Goal: Navigation & Orientation: Find specific page/section

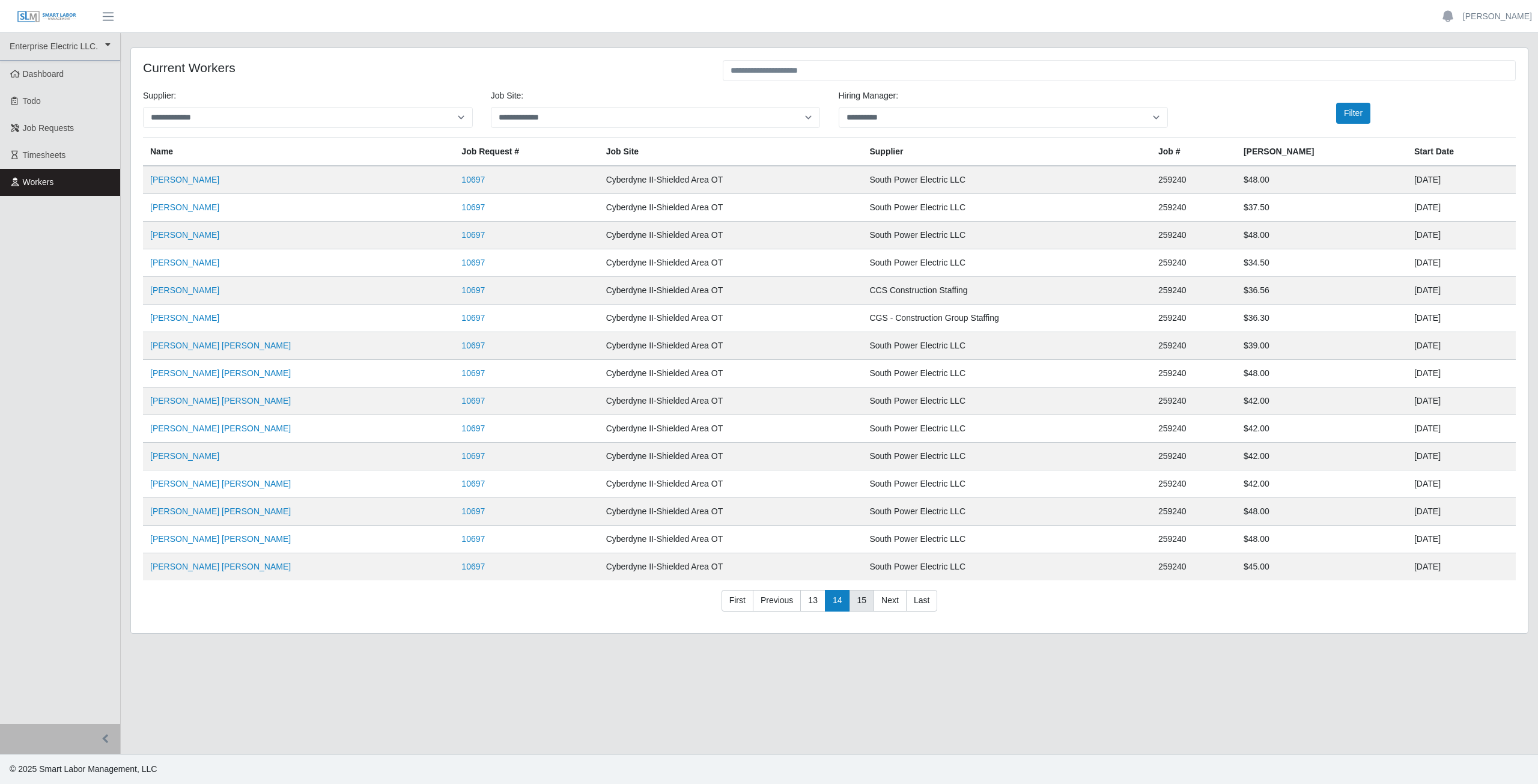
click at [864, 606] on link "15" at bounding box center [862, 601] width 25 height 22
click at [854, 603] on link "16" at bounding box center [862, 601] width 25 height 22
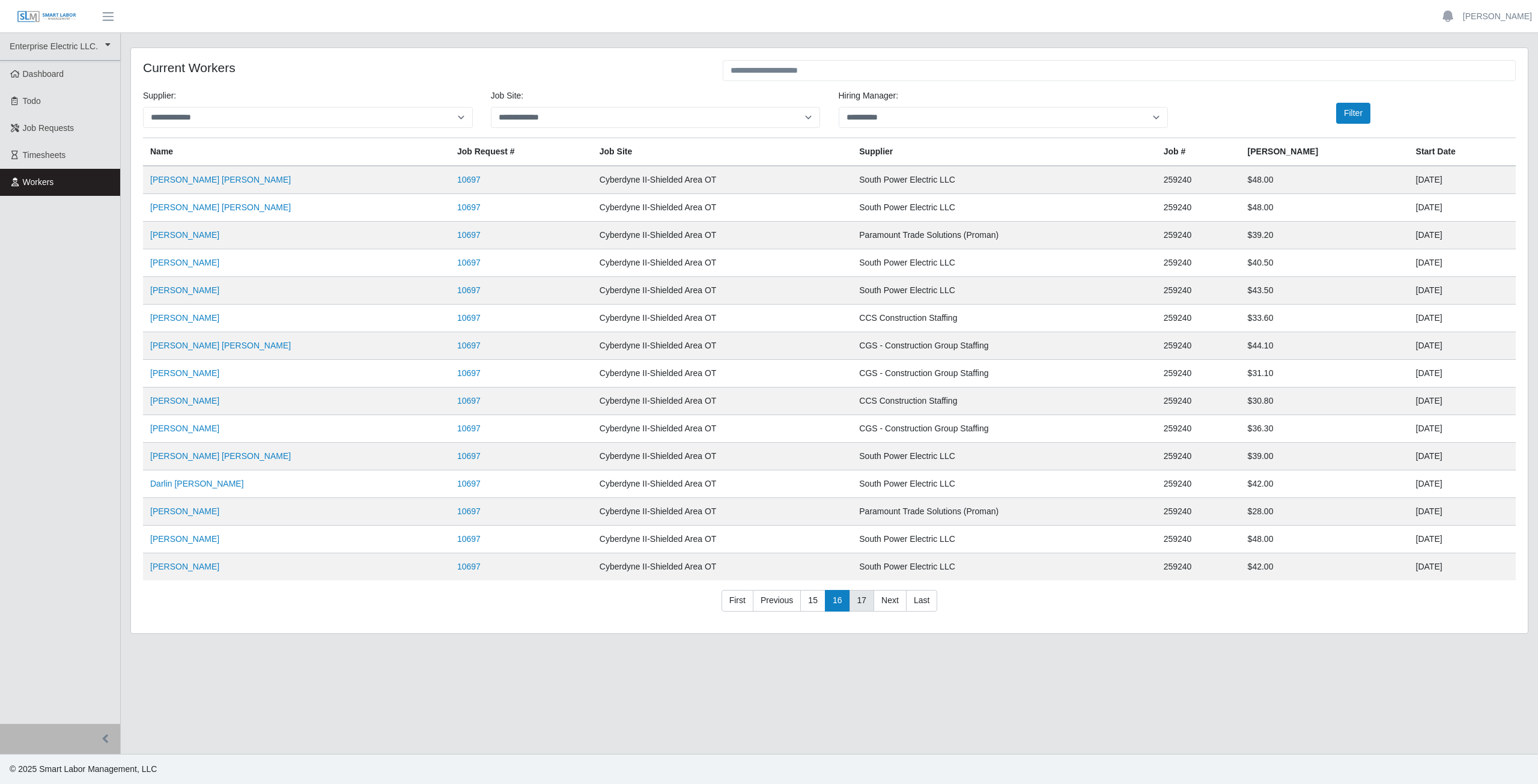
click at [859, 603] on link "17" at bounding box center [862, 601] width 25 height 22
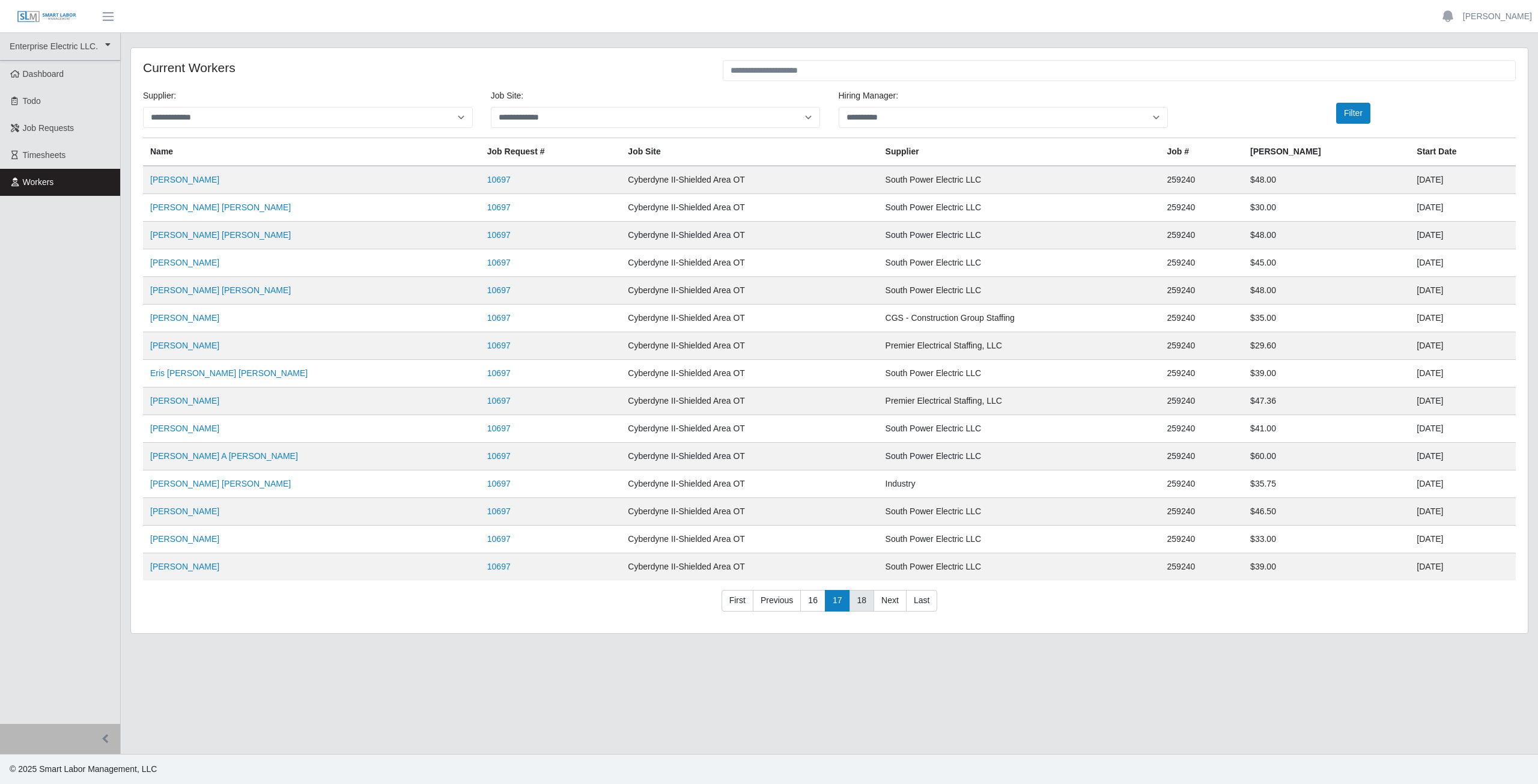
click at [859, 603] on link "18" at bounding box center [862, 601] width 25 height 22
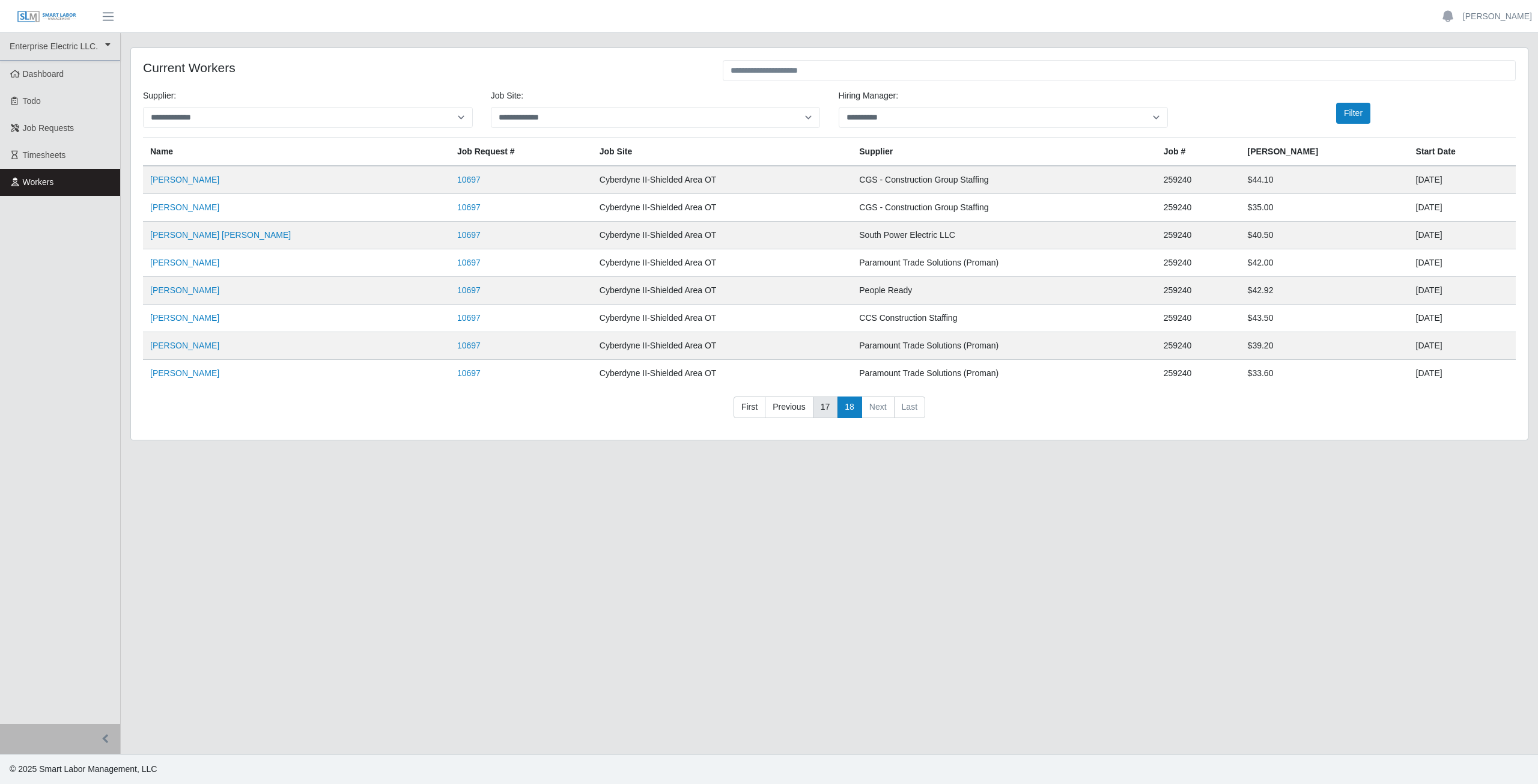
click at [824, 411] on link "17" at bounding box center [825, 407] width 25 height 22
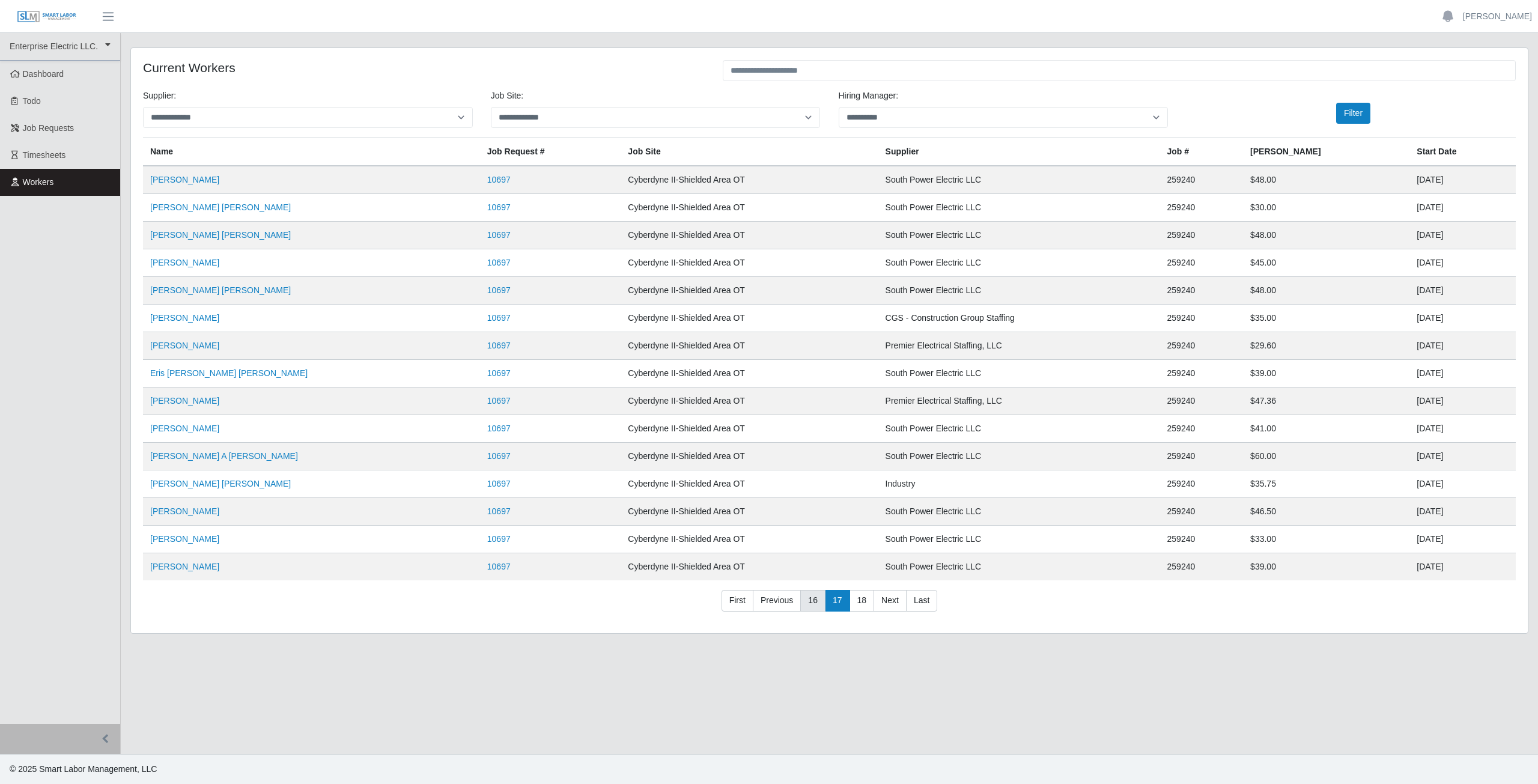
click at [816, 602] on link "16" at bounding box center [813, 601] width 25 height 22
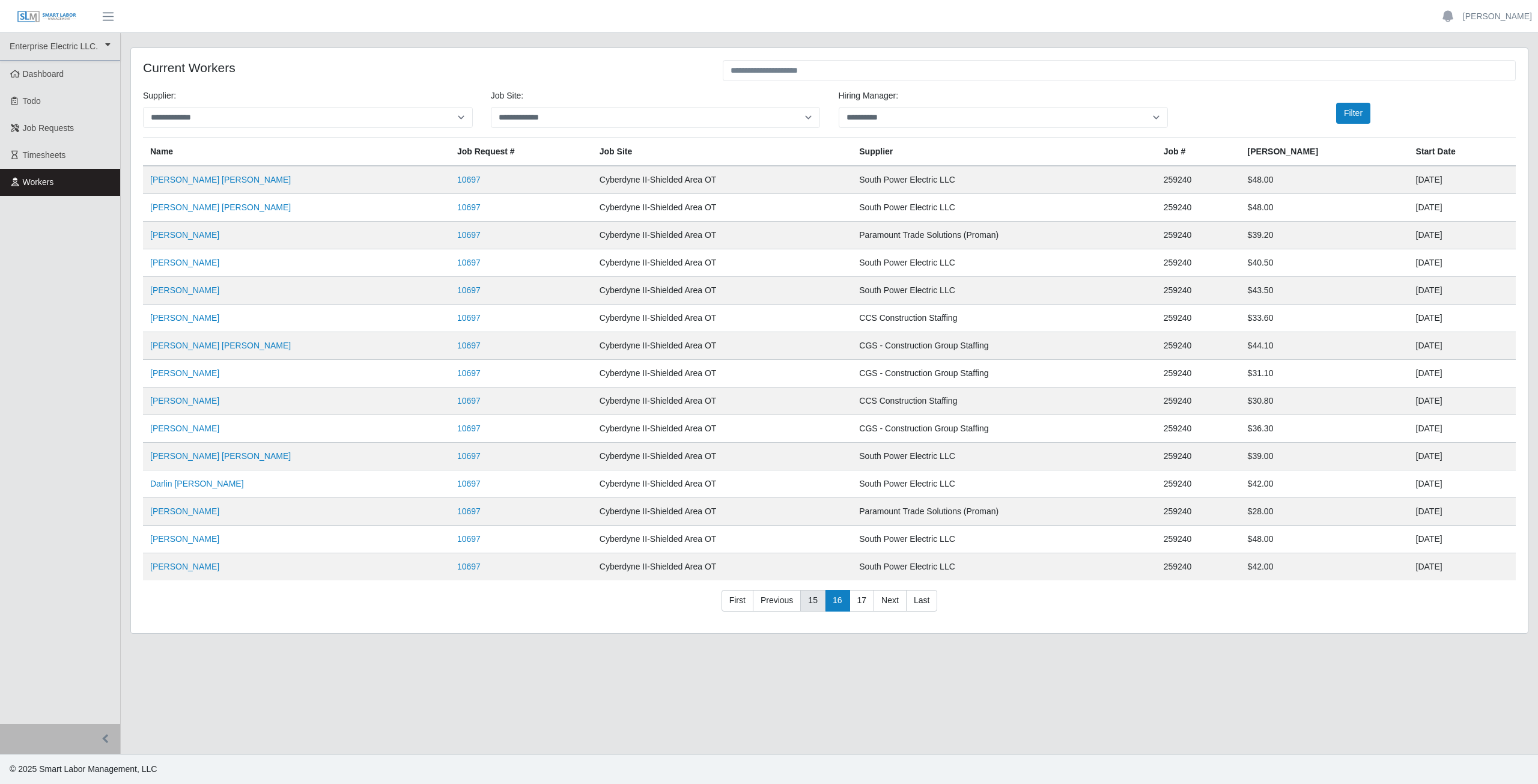
click at [819, 606] on link "15" at bounding box center [813, 601] width 25 height 22
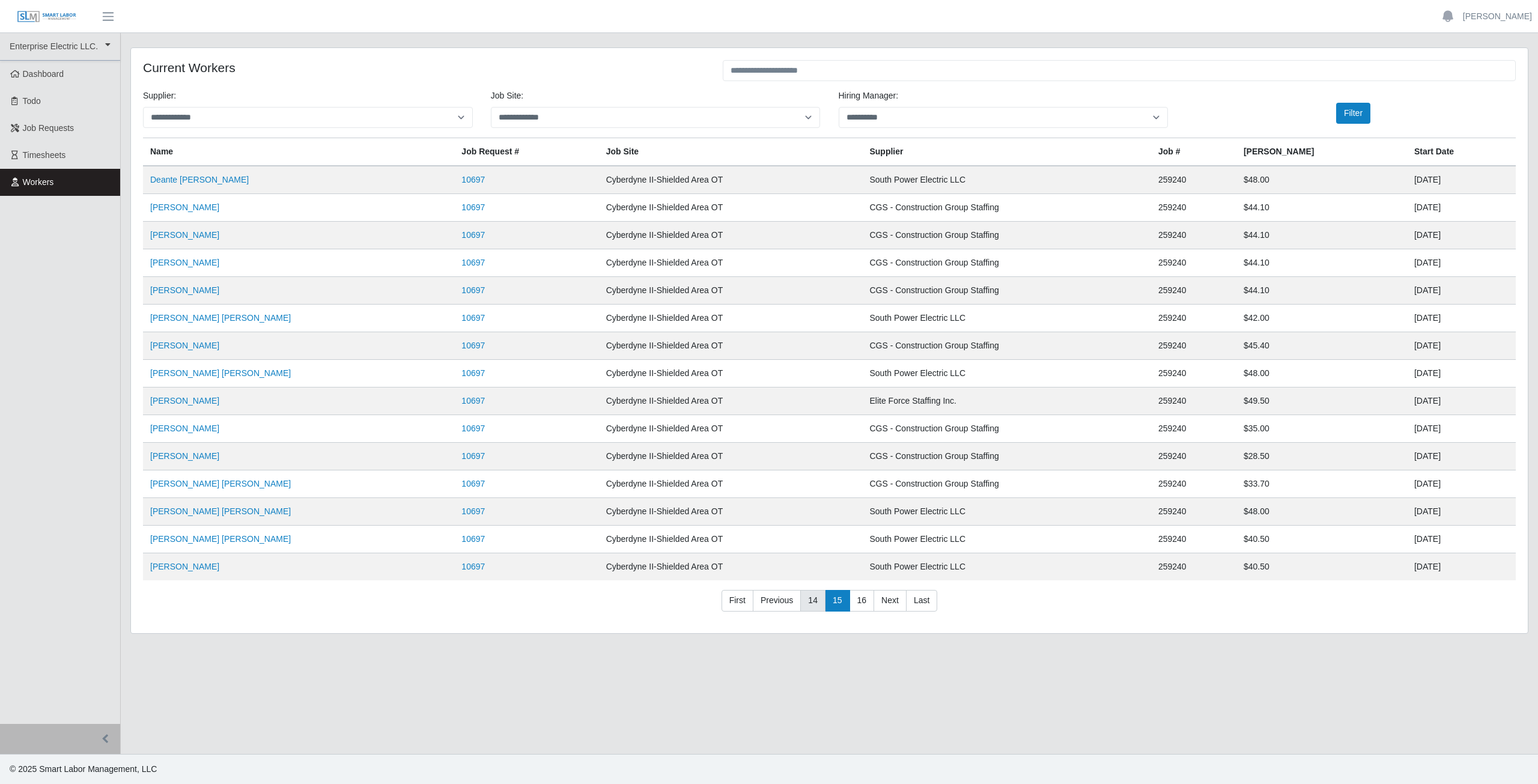
click at [815, 599] on link "14" at bounding box center [813, 601] width 25 height 22
click at [811, 599] on link "13" at bounding box center [813, 601] width 25 height 22
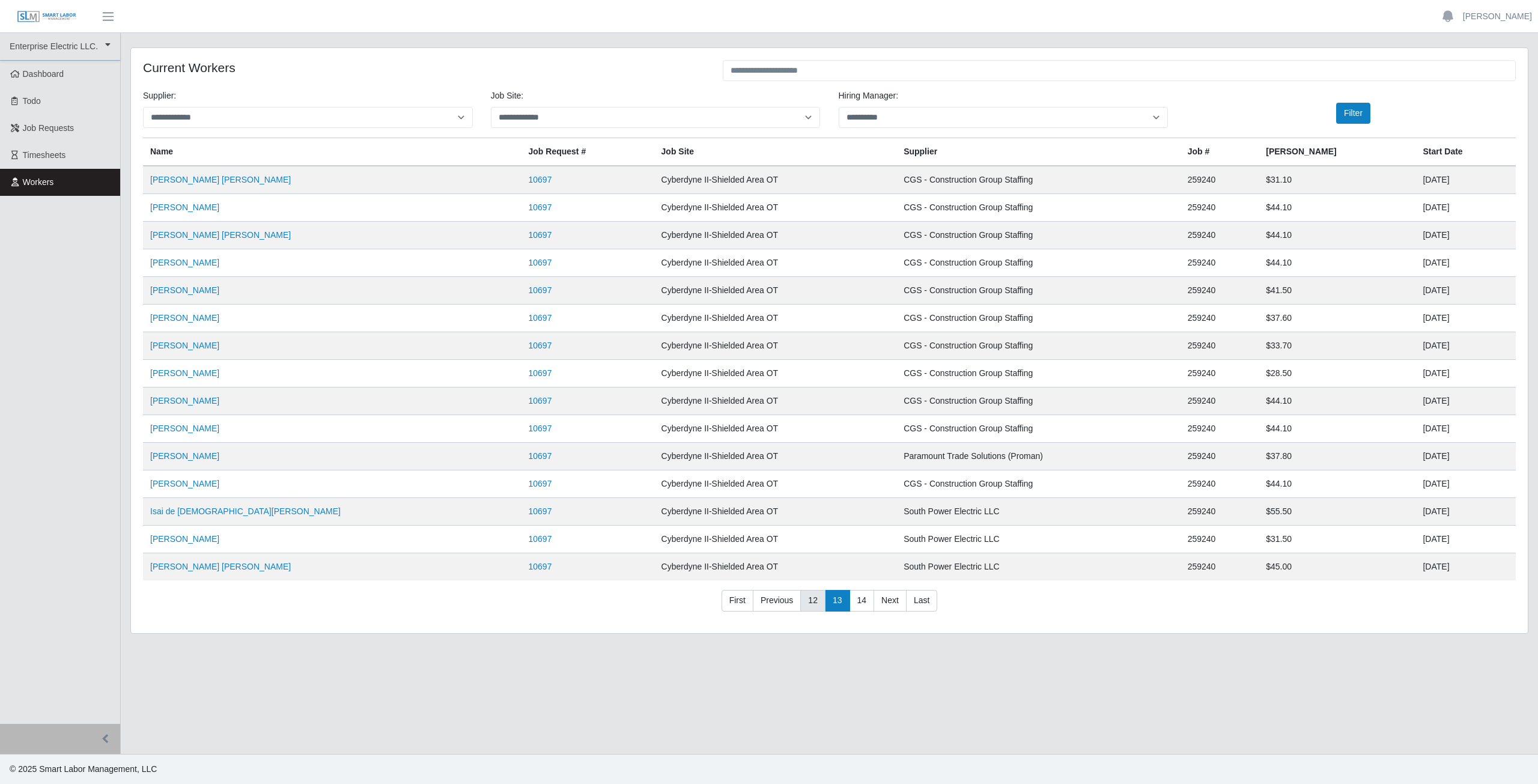
click at [814, 601] on link "12" at bounding box center [813, 601] width 25 height 22
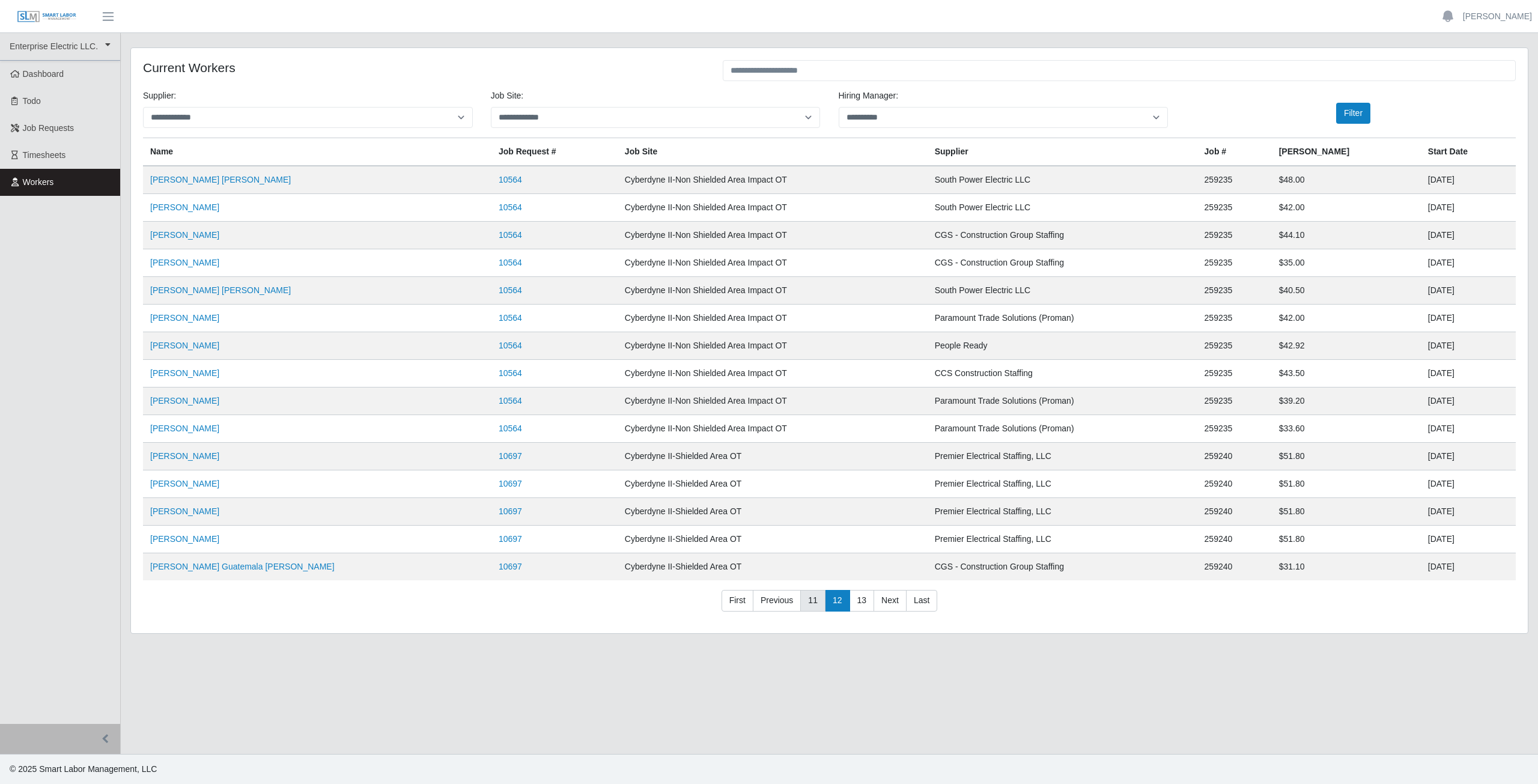
click at [814, 602] on link "11" at bounding box center [813, 601] width 25 height 22
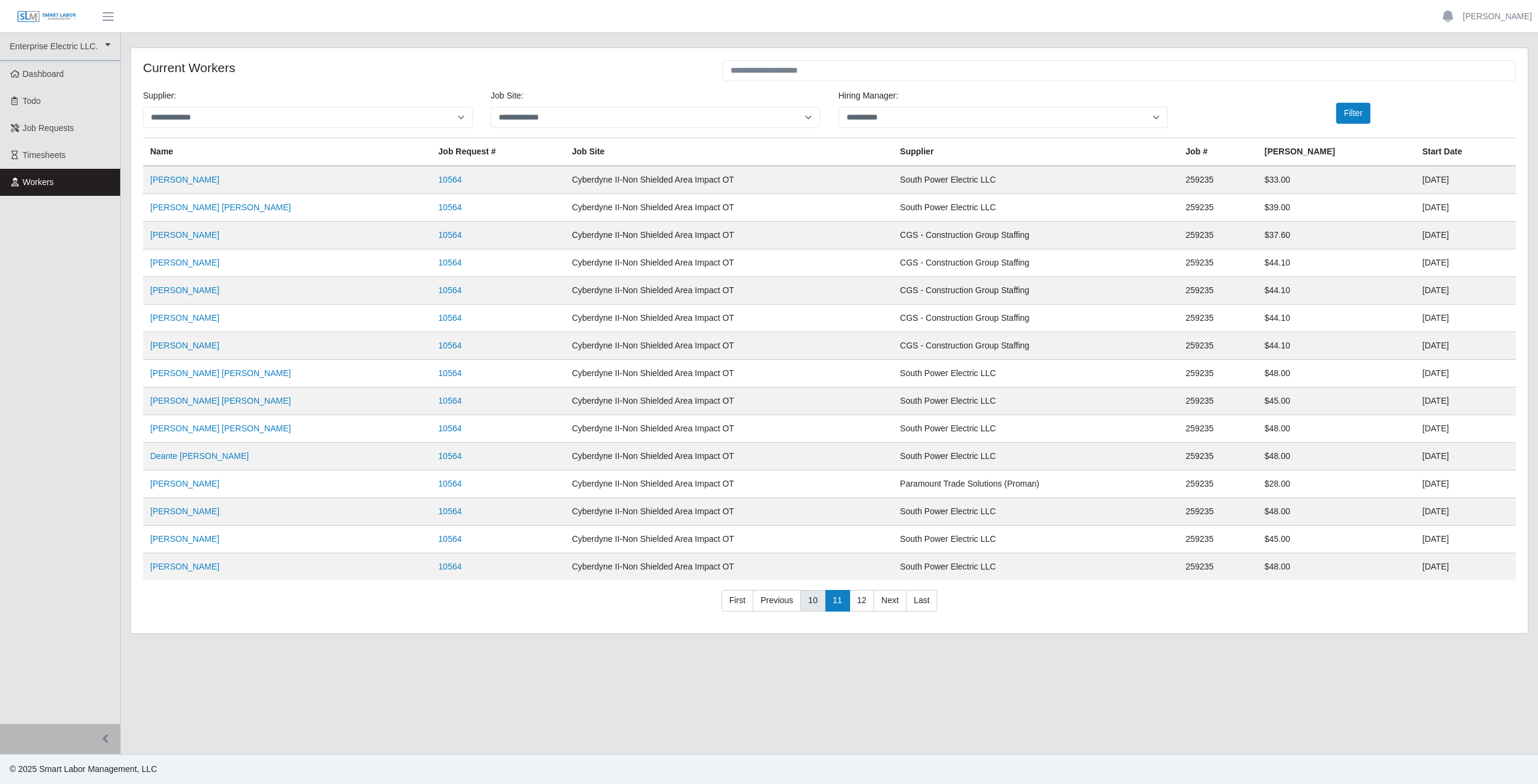
click at [807, 602] on link "10" at bounding box center [813, 601] width 25 height 22
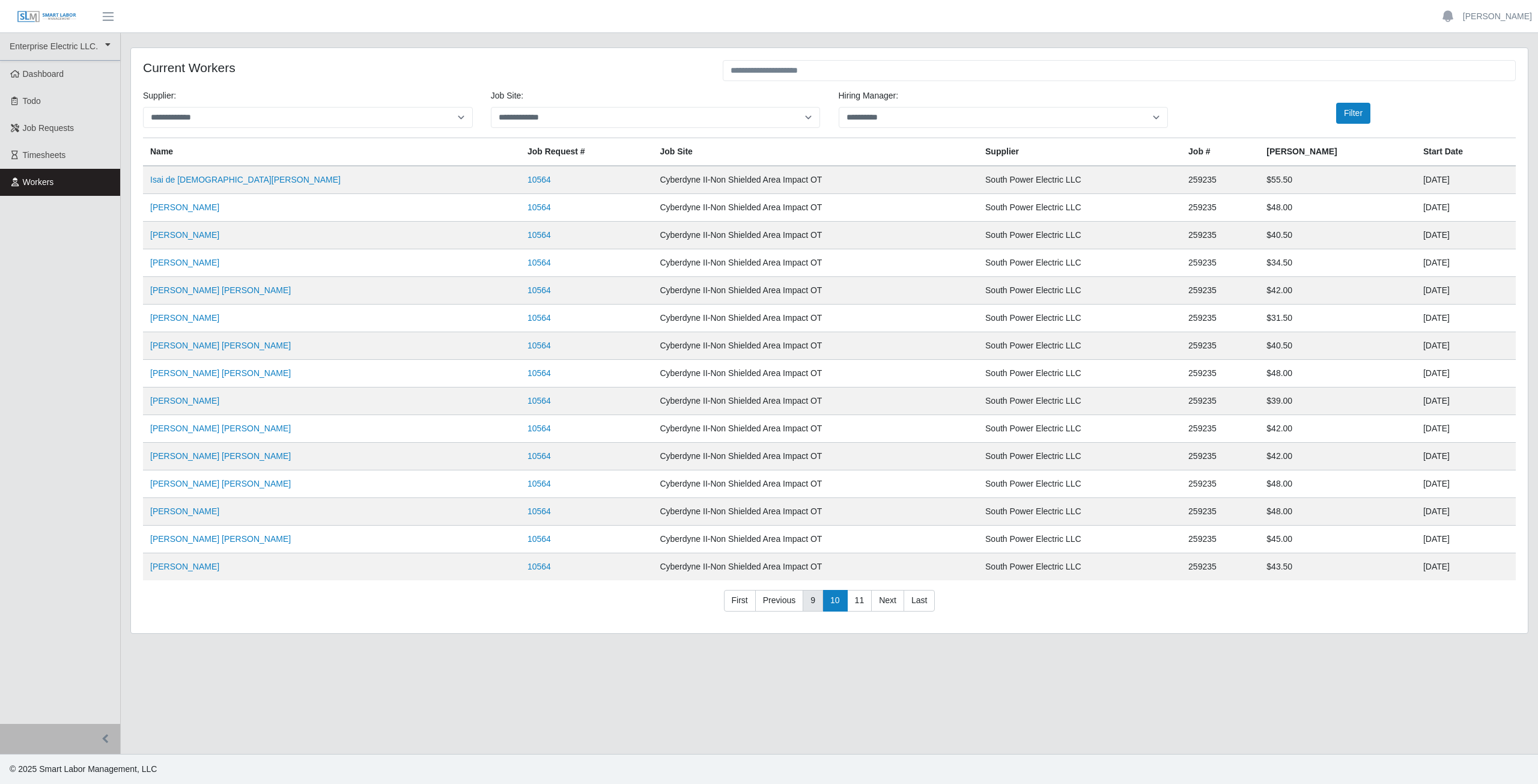
click at [812, 602] on link "9" at bounding box center [813, 601] width 20 height 22
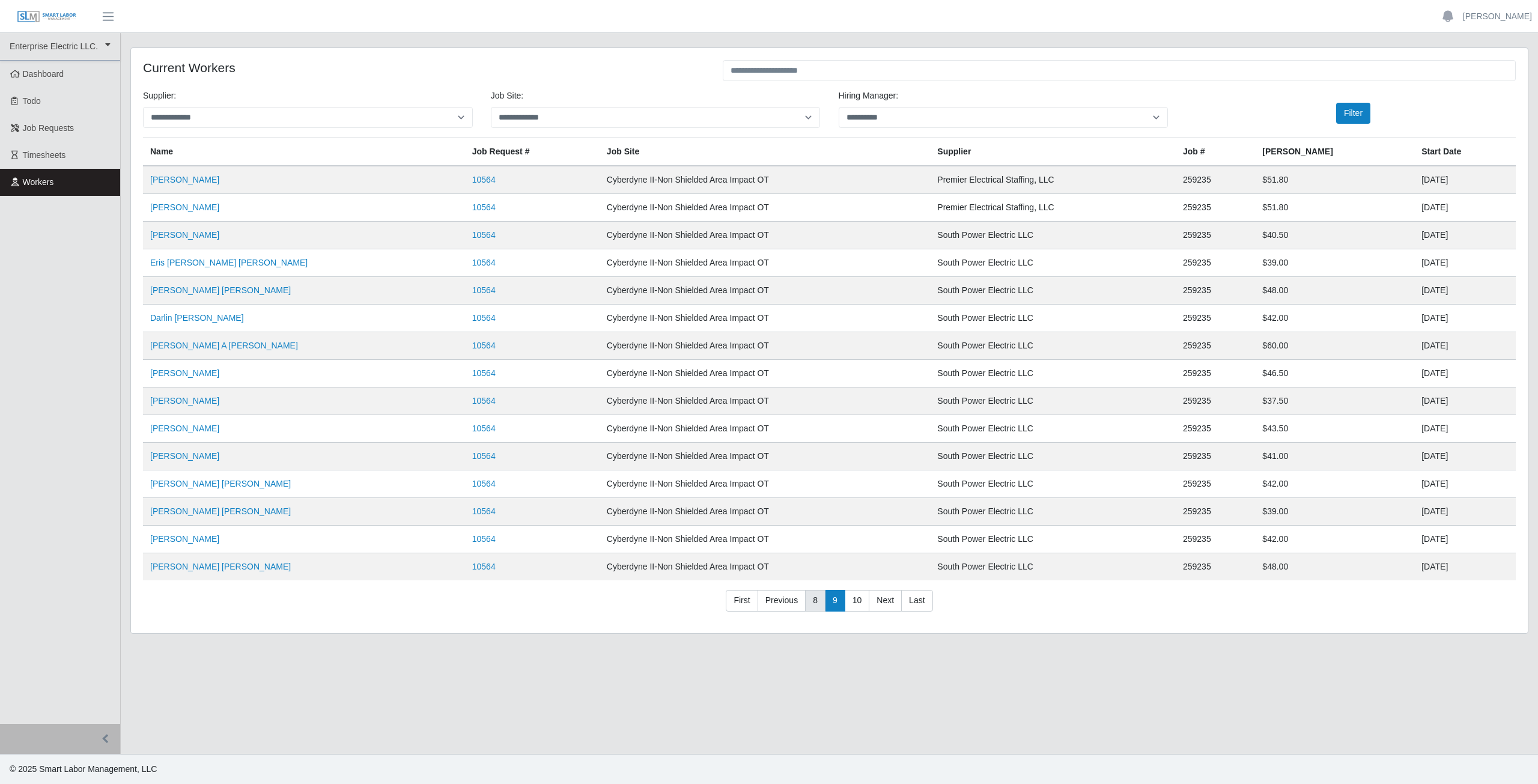
click at [813, 599] on link "8" at bounding box center [815, 601] width 20 height 22
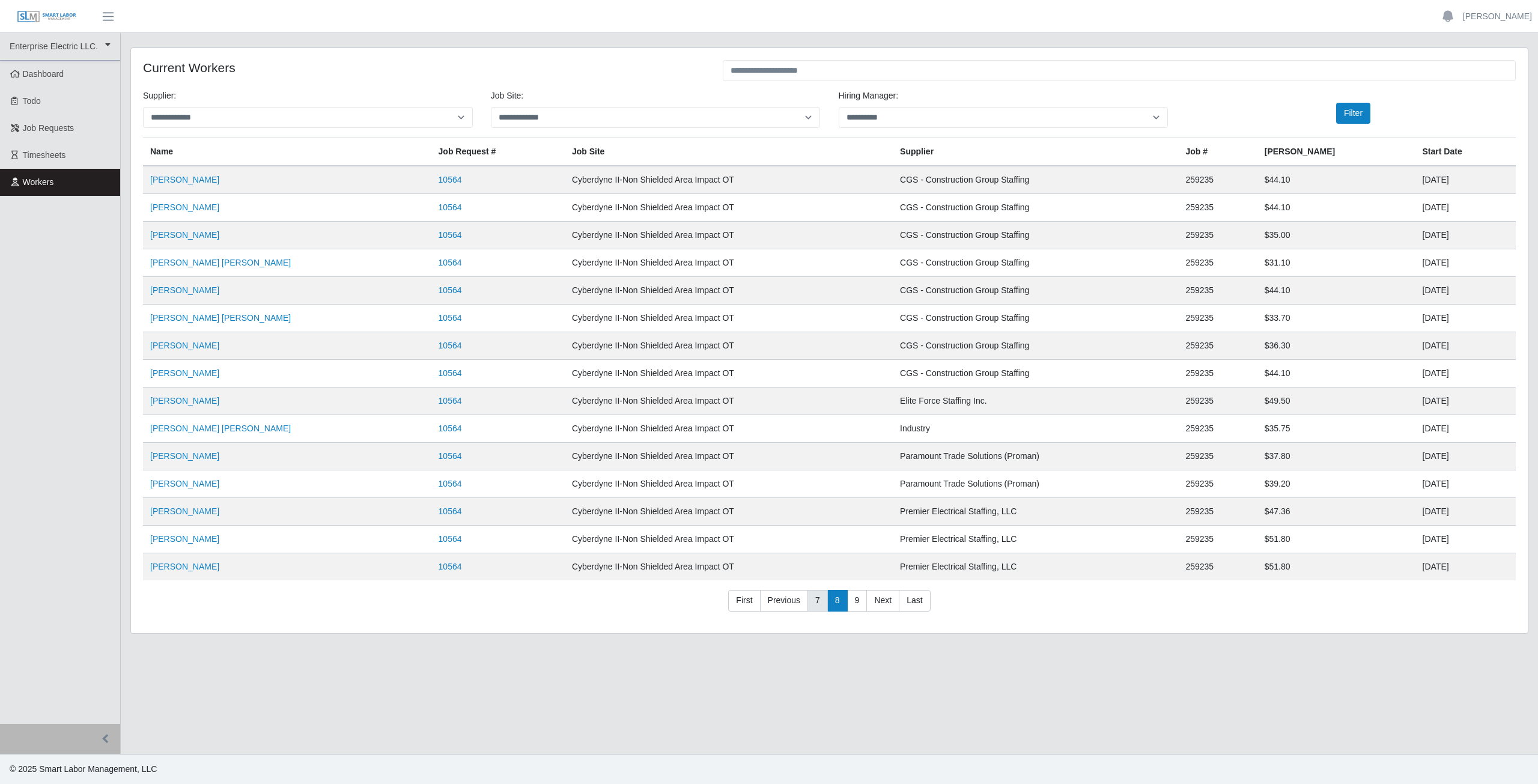
click at [817, 602] on link "7" at bounding box center [818, 601] width 20 height 22
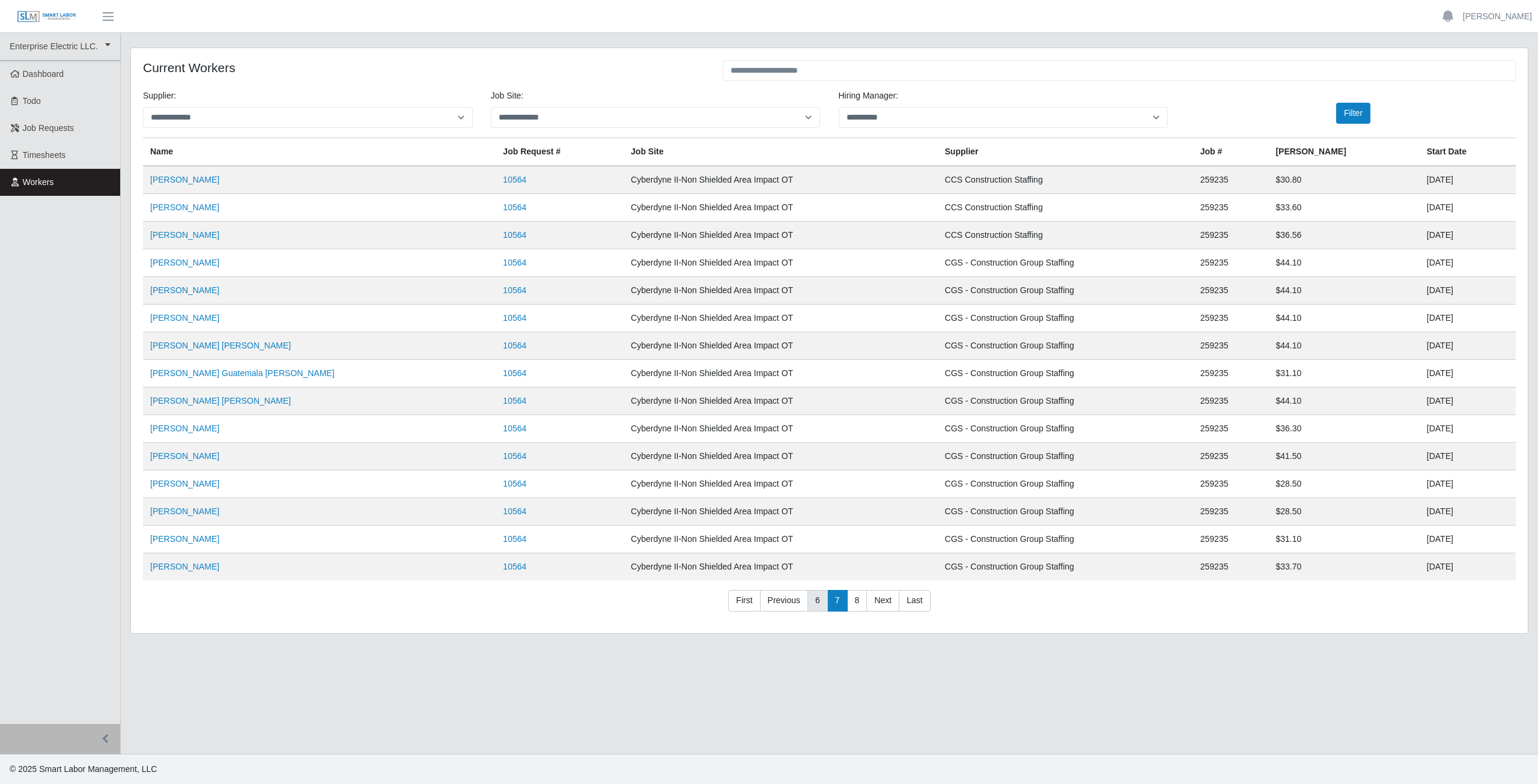
click at [815, 604] on link "6" at bounding box center [818, 601] width 20 height 22
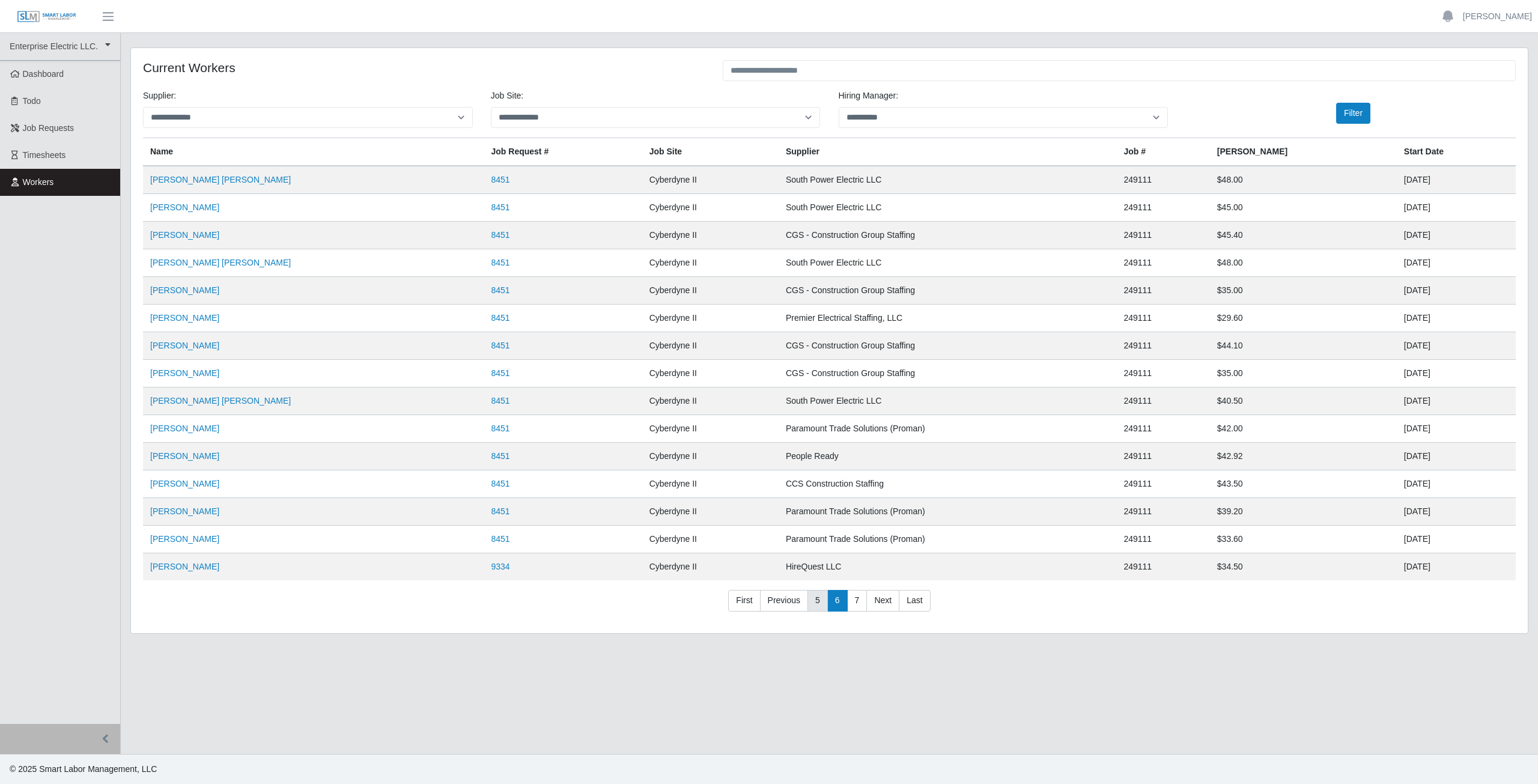
click at [817, 603] on link "5" at bounding box center [818, 601] width 20 height 22
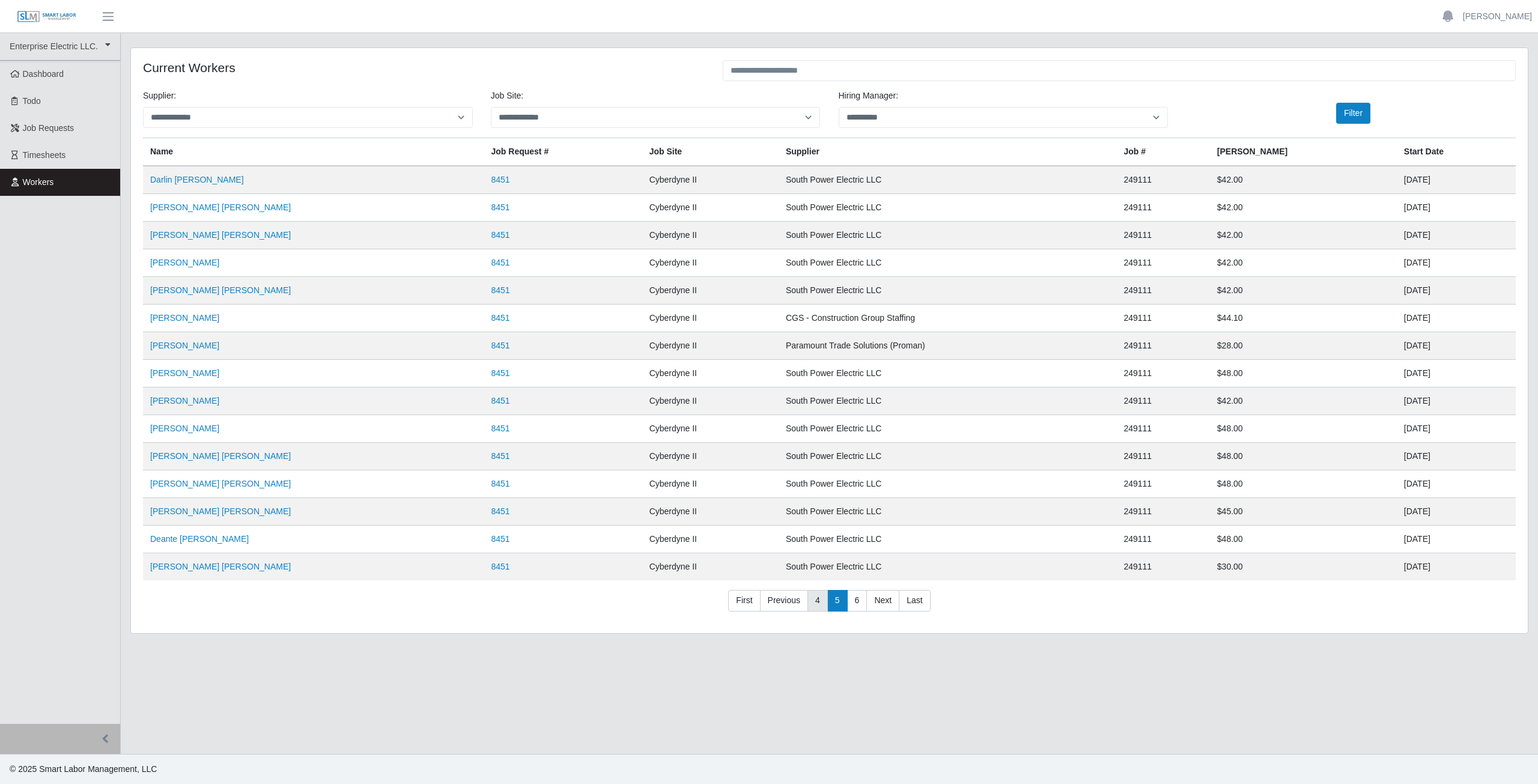
click at [821, 602] on link "4" at bounding box center [818, 601] width 20 height 22
click at [816, 602] on link "3" at bounding box center [818, 601] width 20 height 22
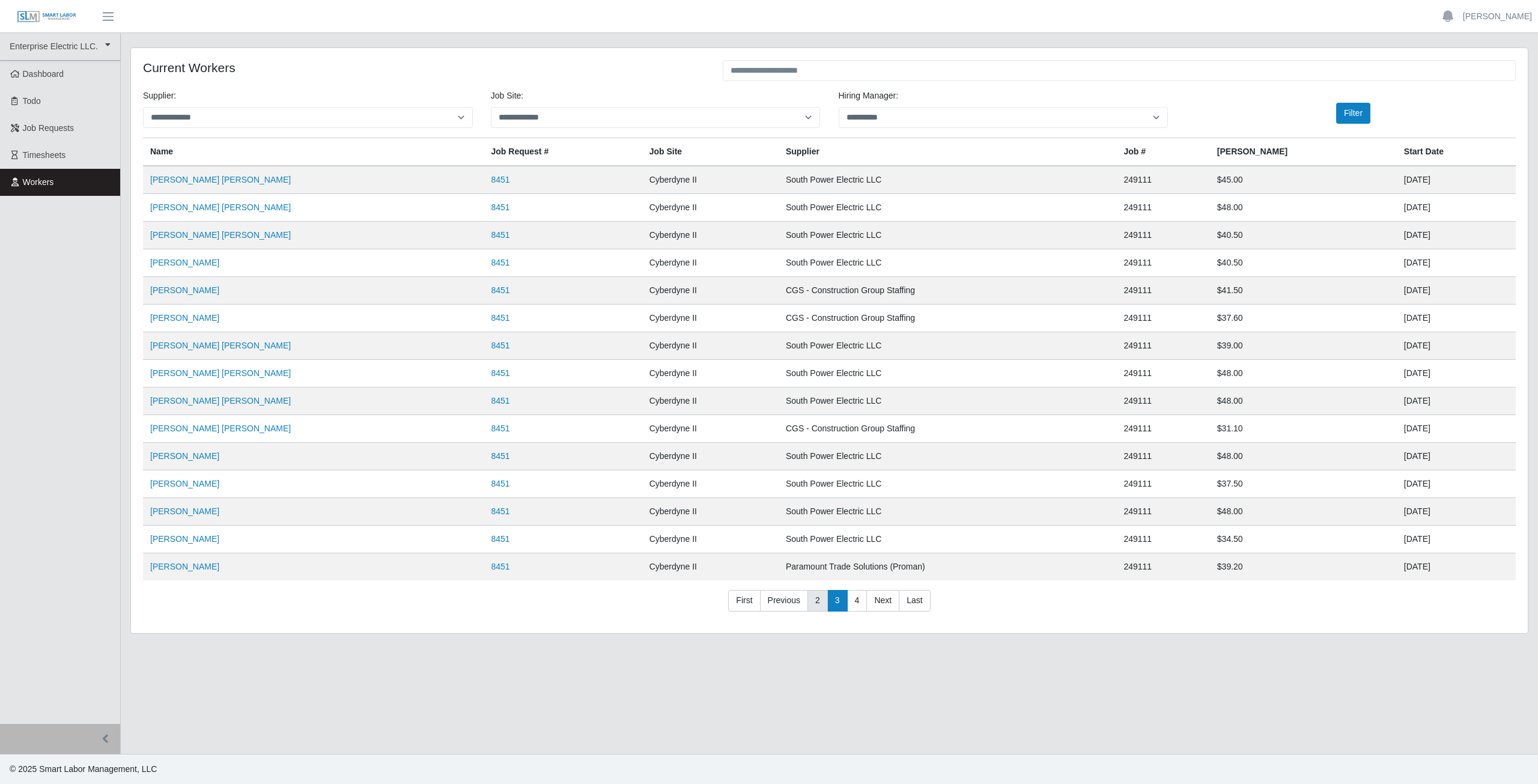
click at [818, 602] on link "2" at bounding box center [818, 601] width 20 height 22
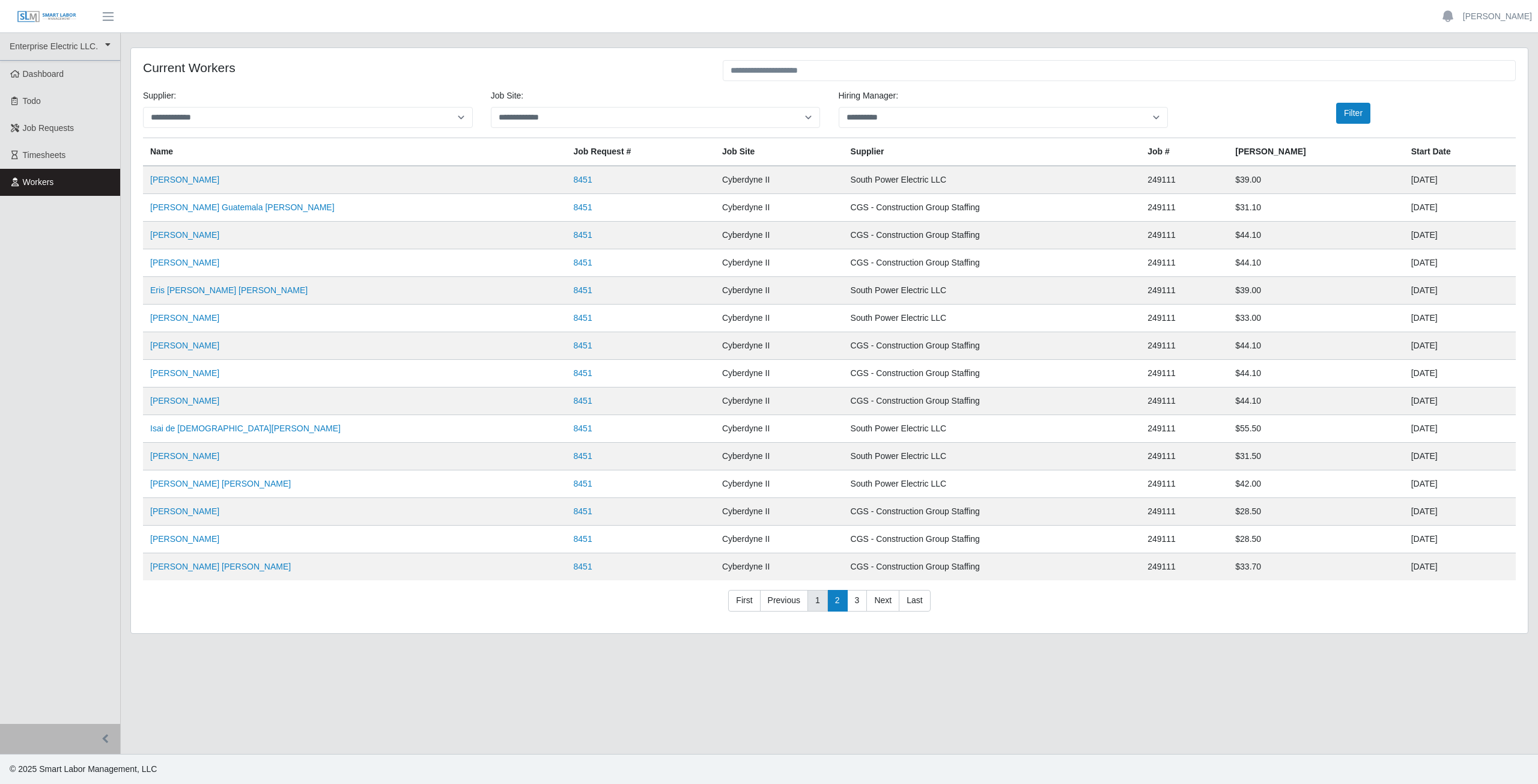
click at [823, 607] on link "1" at bounding box center [818, 601] width 20 height 22
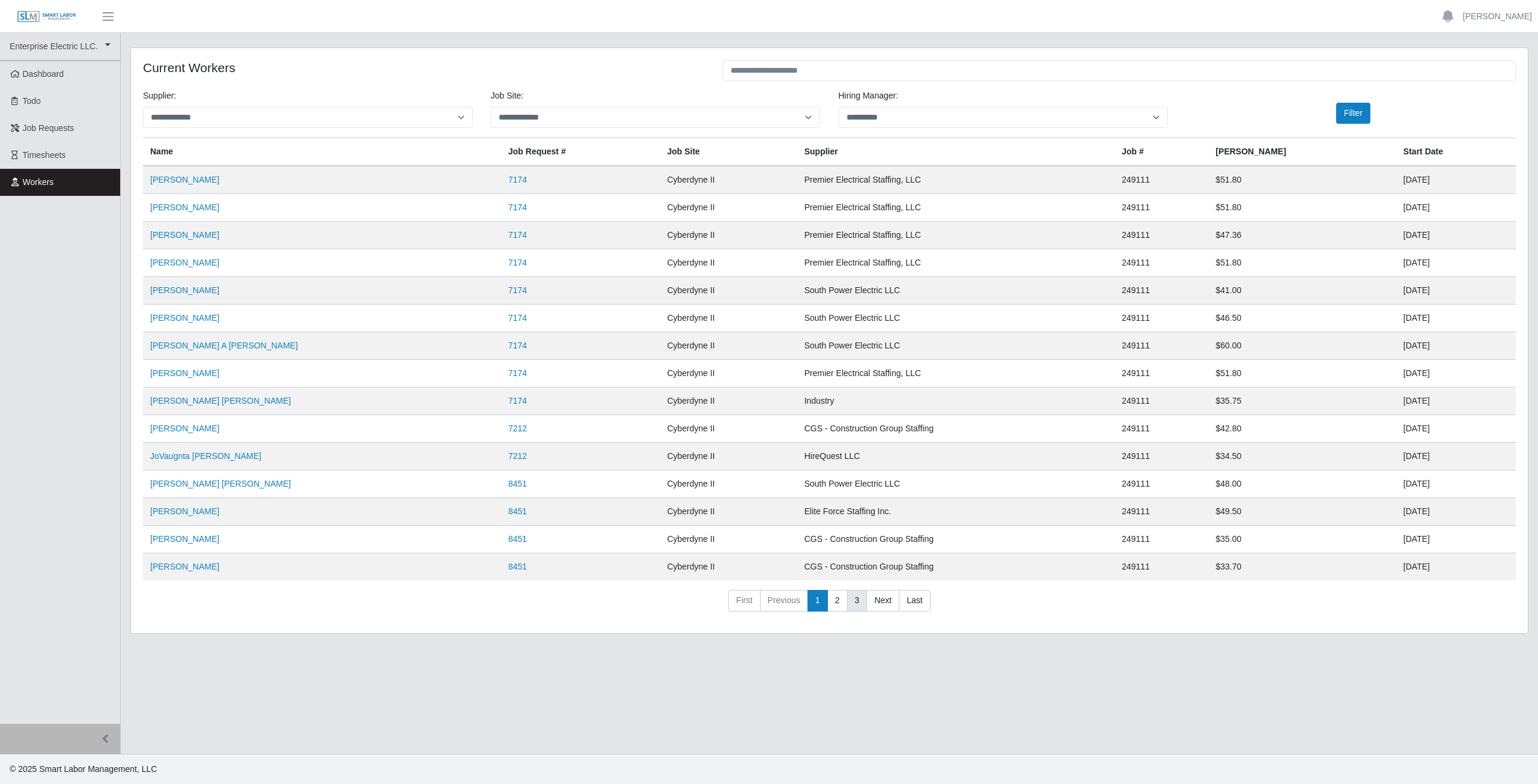
drag, startPoint x: 840, startPoint y: 607, endPoint x: 851, endPoint y: 607, distance: 11.0
click at [840, 607] on link "2" at bounding box center [838, 601] width 20 height 22
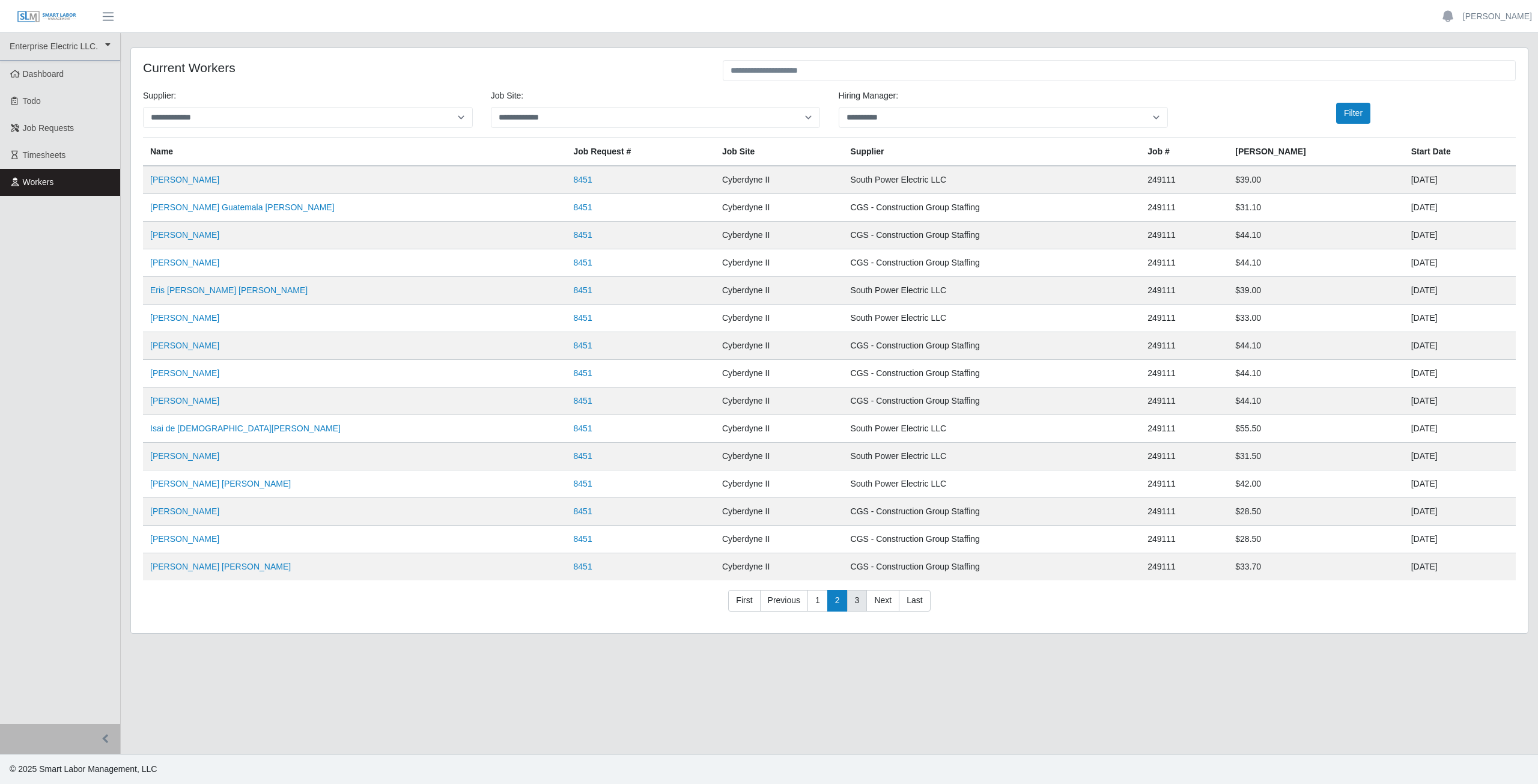
click at [855, 607] on link "3" at bounding box center [857, 601] width 20 height 22
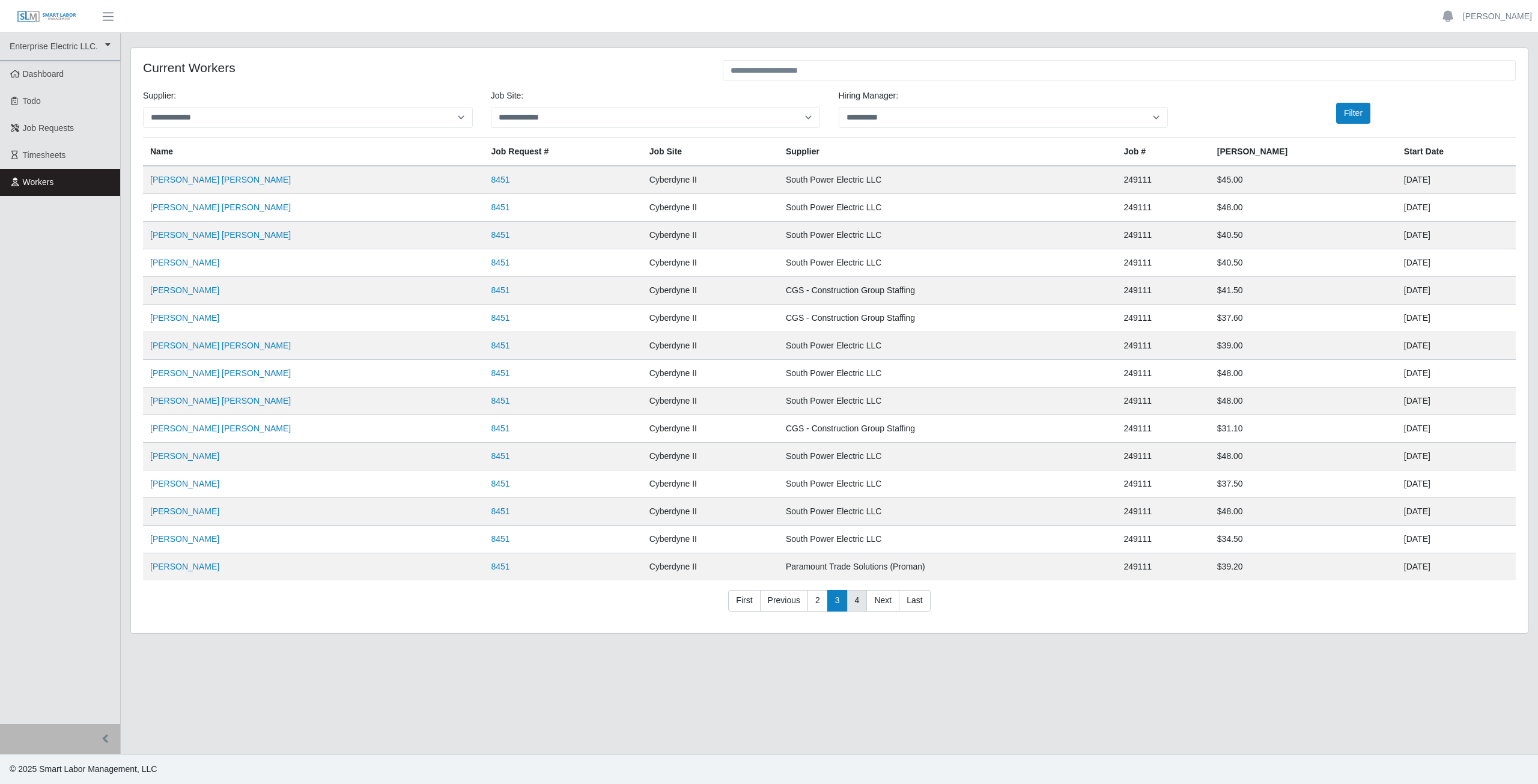
click at [855, 607] on link "4" at bounding box center [857, 601] width 20 height 22
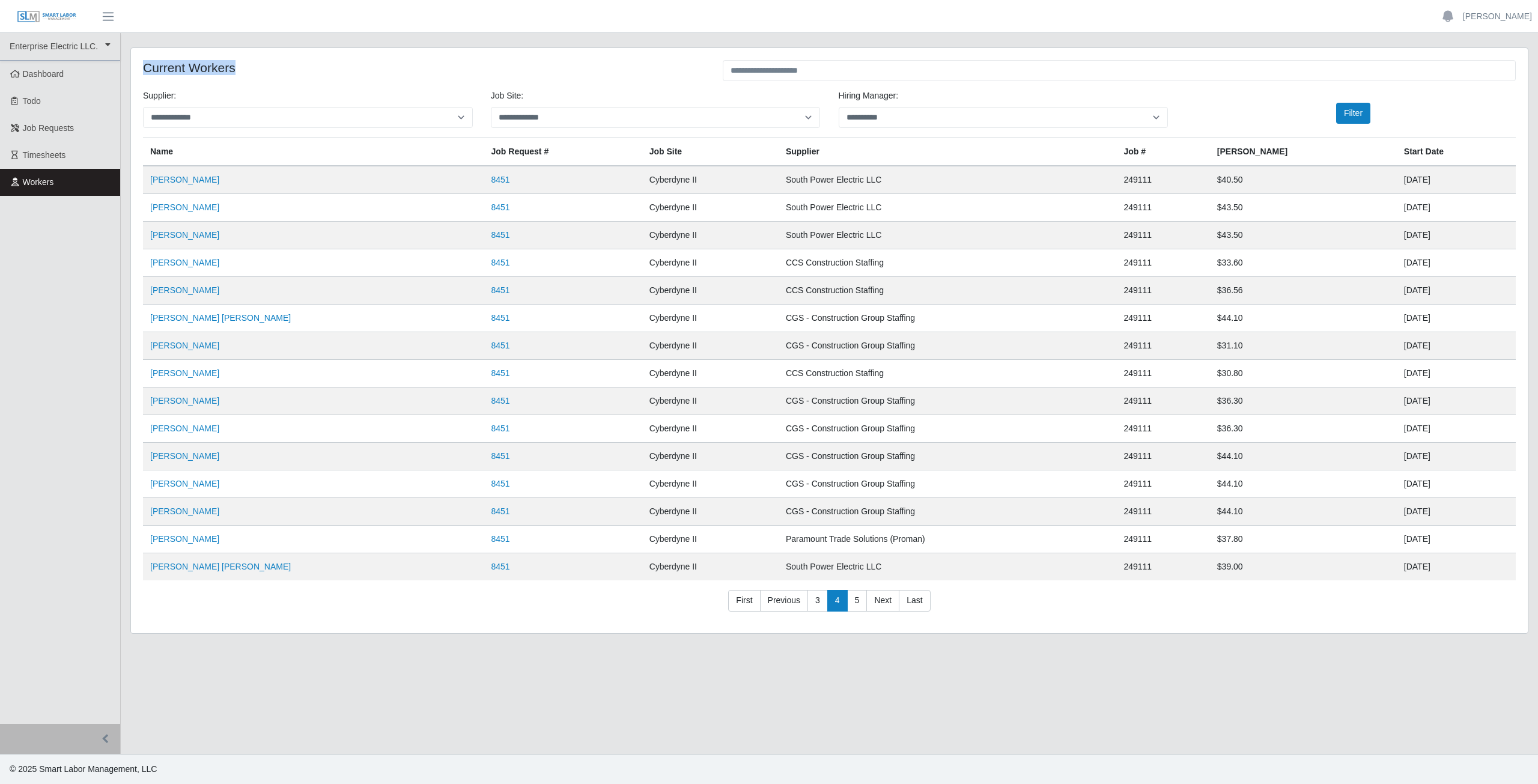
drag, startPoint x: 244, startPoint y: 68, endPoint x: 142, endPoint y: 65, distance: 102.0
click at [142, 65] on div "Current Workers" at bounding box center [423, 72] width 580 height 23
click at [283, 71] on h4 "Current Workers" at bounding box center [423, 68] width 561 height 15
drag, startPoint x: 243, startPoint y: 71, endPoint x: 146, endPoint y: 71, distance: 97.0
click at [146, 71] on h4 "Current Workers" at bounding box center [423, 68] width 561 height 15
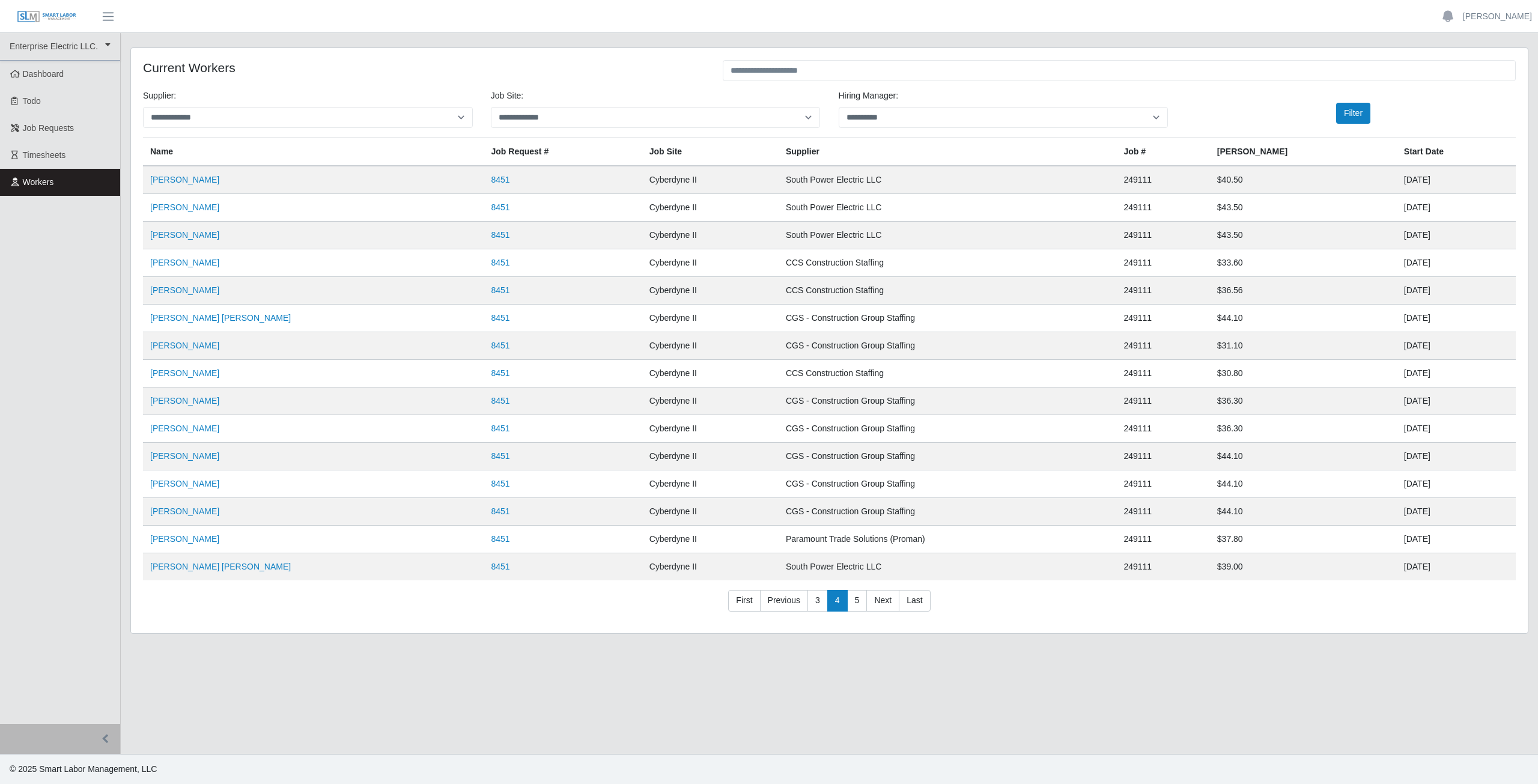
click at [289, 85] on div "**********" at bounding box center [828, 340] width 1397 height 585
drag, startPoint x: 246, startPoint y: 69, endPoint x: 148, endPoint y: 82, distance: 98.9
click at [132, 69] on div "**********" at bounding box center [828, 340] width 1397 height 585
drag, startPoint x: 919, startPoint y: 607, endPoint x: 901, endPoint y: 659, distance: 55.0
click at [919, 607] on link "Last" at bounding box center [914, 601] width 31 height 22
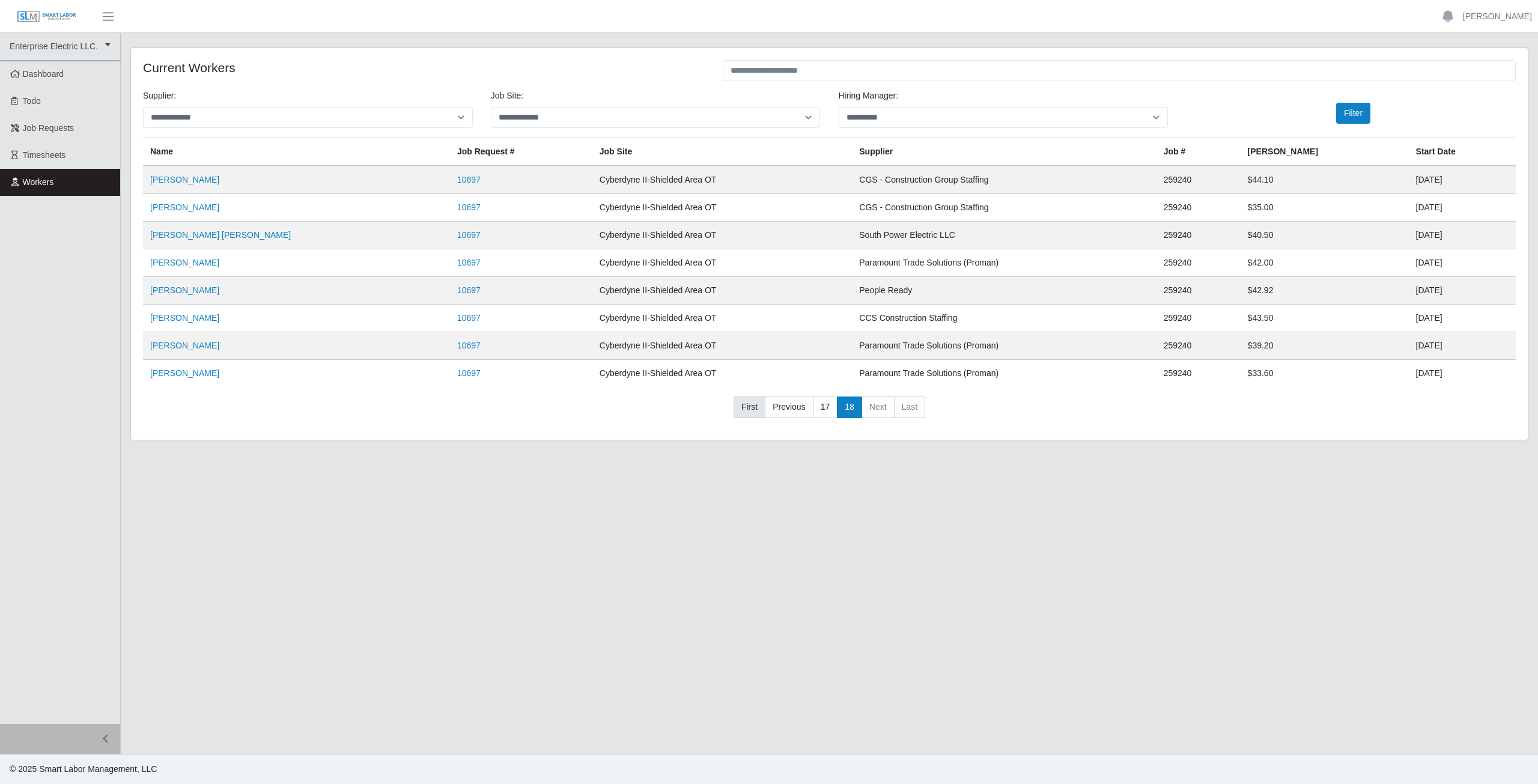
click at [760, 410] on link "First" at bounding box center [750, 407] width 32 height 22
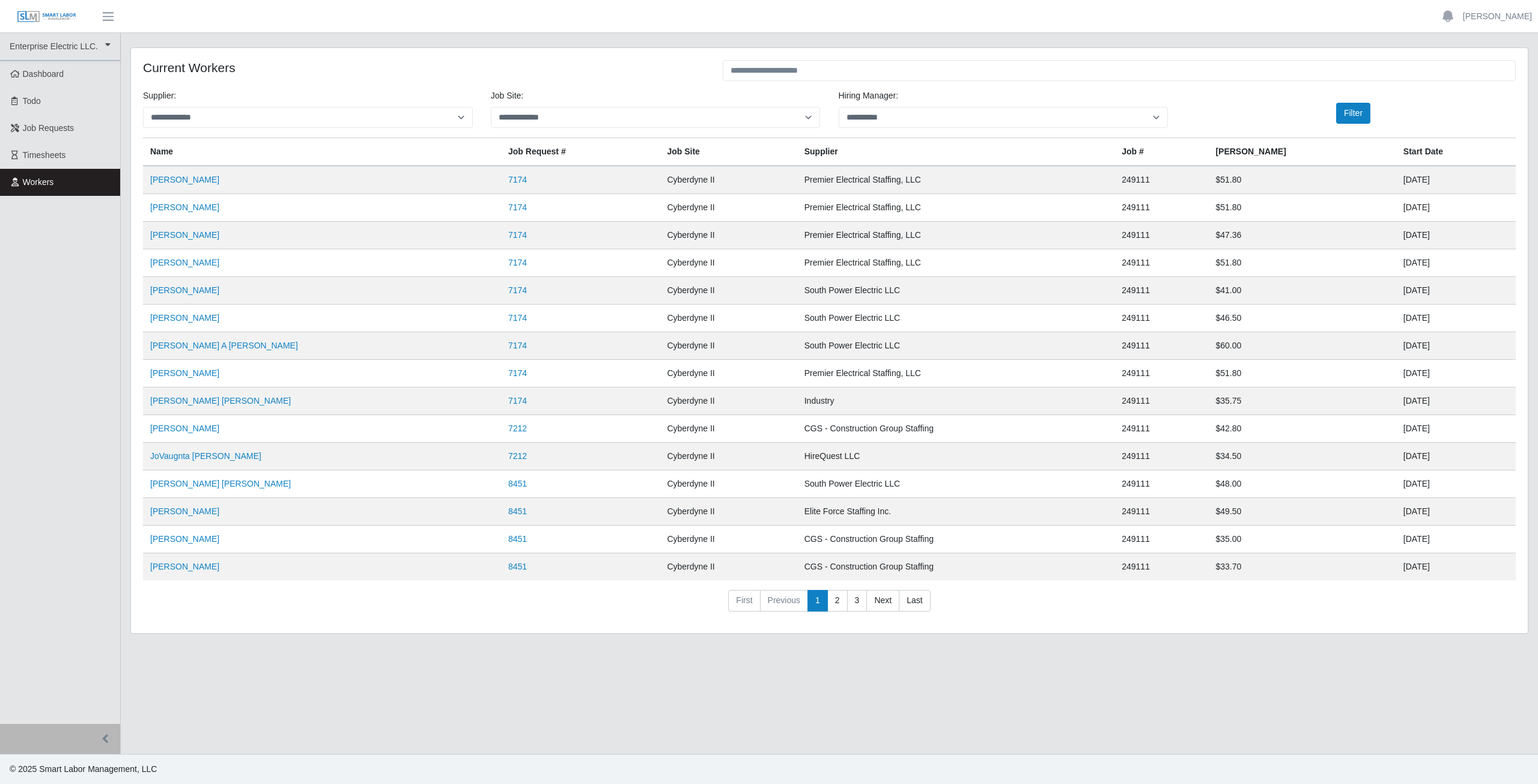
click at [676, 597] on nav "First Previous 1 2 3 Next Last" at bounding box center [829, 605] width 1372 height 31
click at [50, 75] on span "Dashboard" at bounding box center [44, 74] width 42 height 9
